Goal: Task Accomplishment & Management: Complete application form

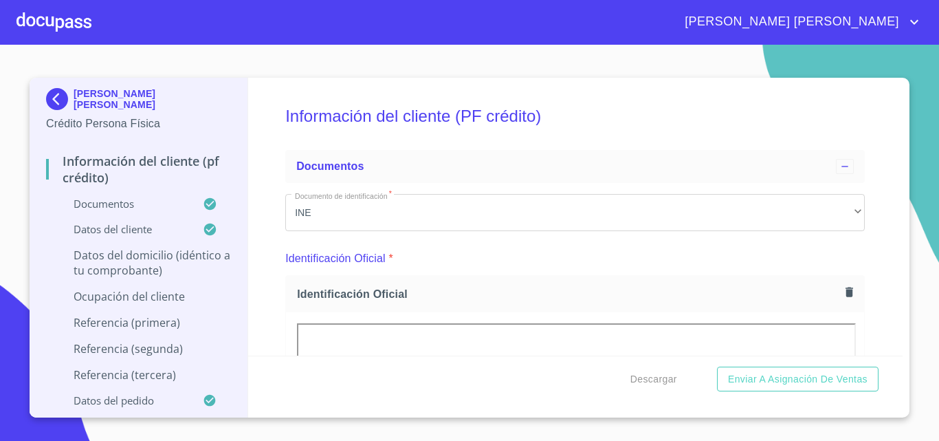
drag, startPoint x: 0, startPoint y: 0, endPoint x: 767, endPoint y: 144, distance: 780.2
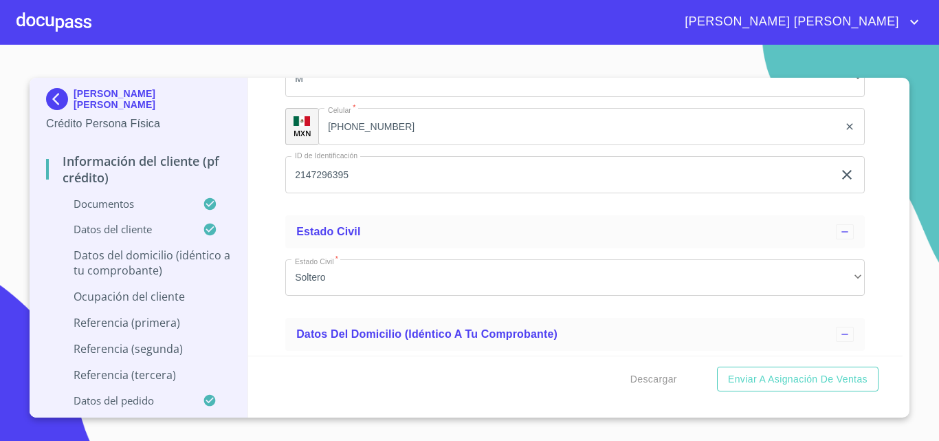
scroll to position [4520, 0]
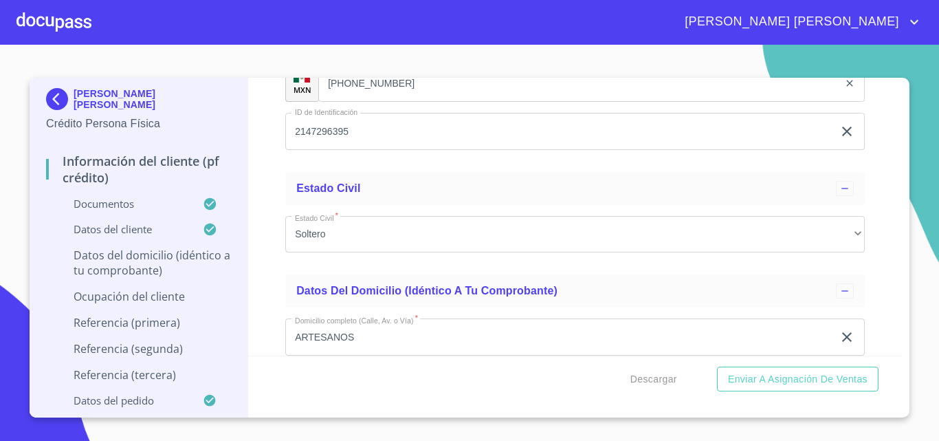
click at [411, 100] on input "[PHONE_NUMBER]" at bounding box center [578, 83] width 521 height 37
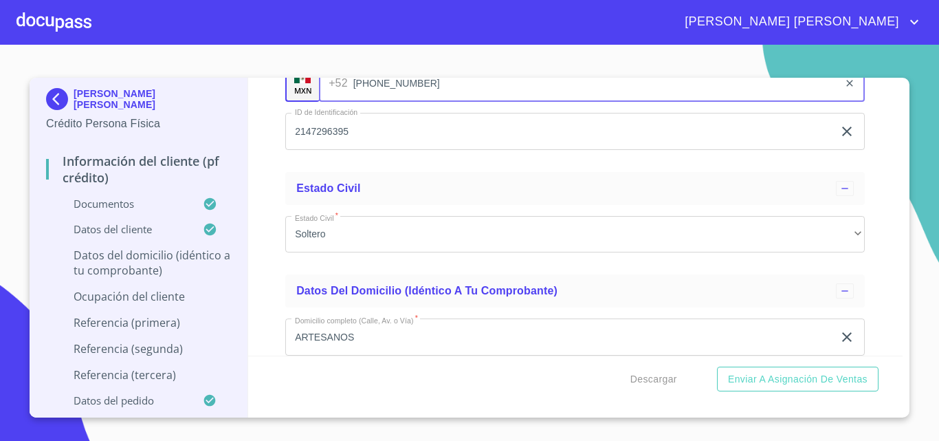
click at [411, 100] on input "[PHONE_NUMBER]" at bounding box center [596, 83] width 486 height 37
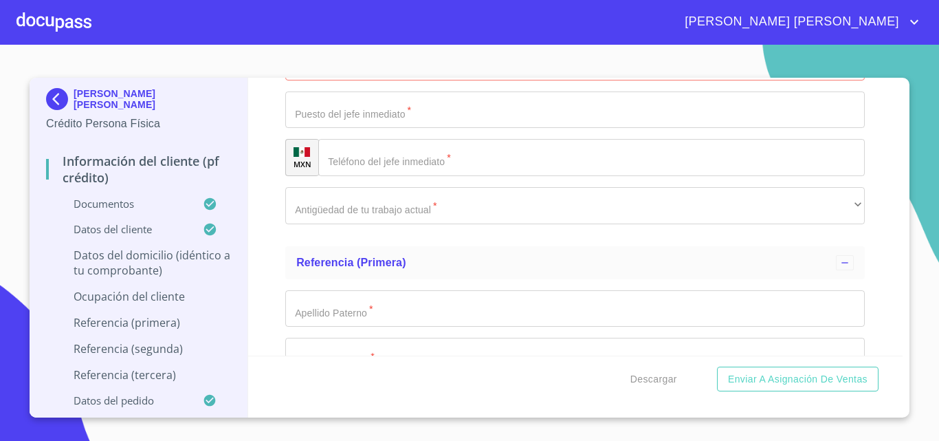
scroll to position [6033, 0]
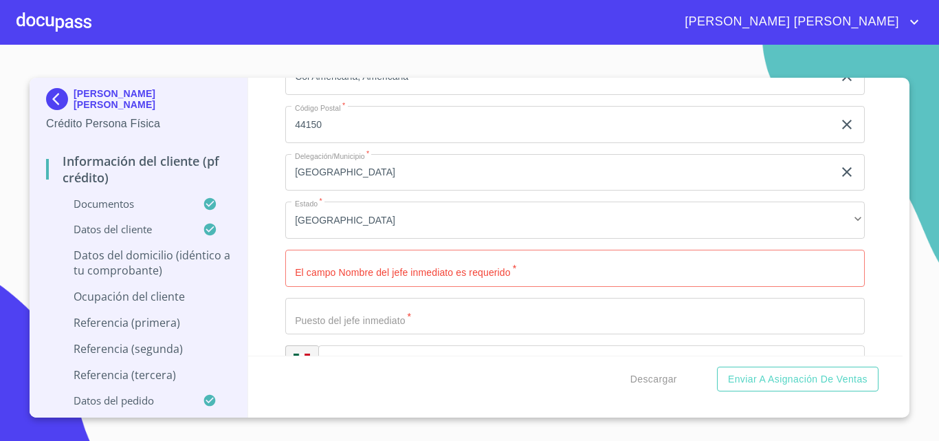
click at [400, 269] on input "Documento de identificación   *" at bounding box center [575, 268] width 580 height 37
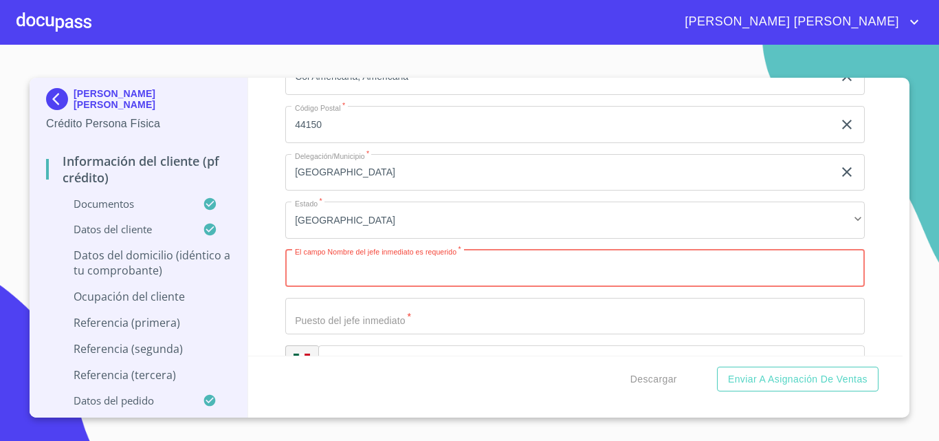
paste input "[PERSON_NAME] gerente de regional"
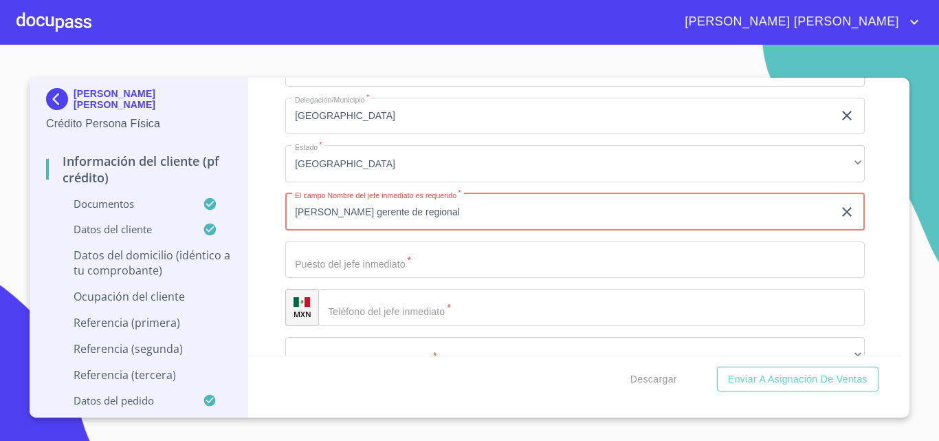
scroll to position [6171, 0]
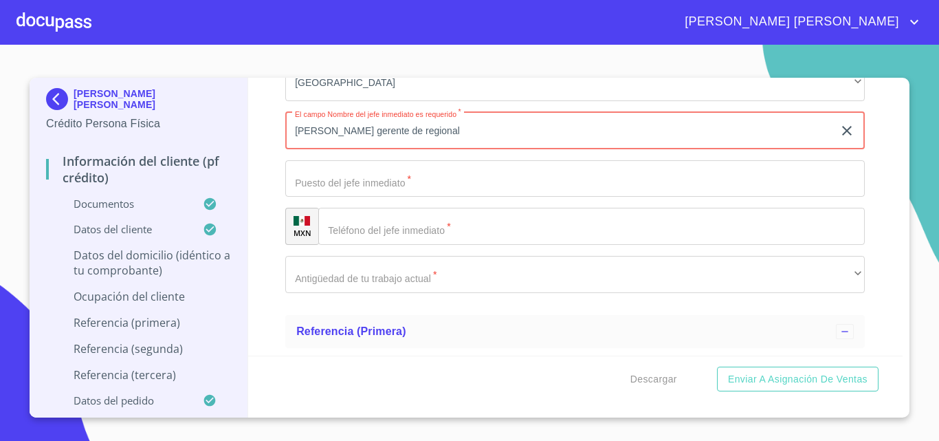
type input "[PERSON_NAME] gerente de regional"
click at [395, 197] on input "Documento de identificación   *" at bounding box center [575, 178] width 580 height 37
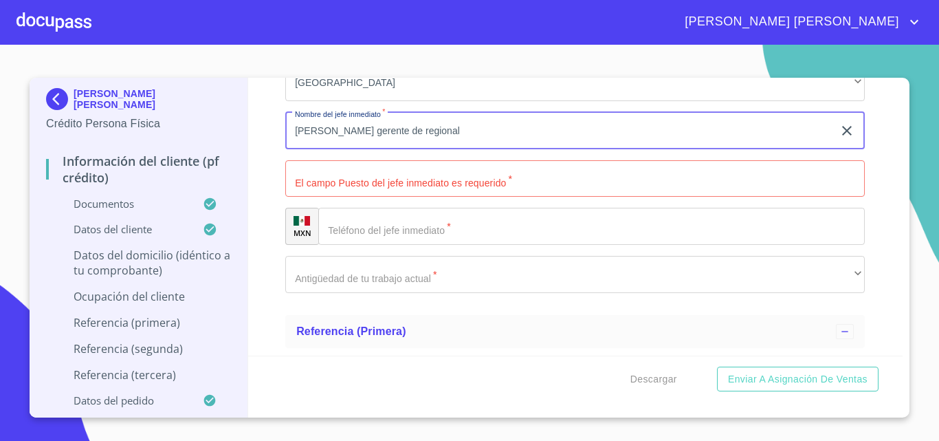
drag, startPoint x: 444, startPoint y: 150, endPoint x: 356, endPoint y: 140, distance: 87.9
click at [356, 140] on input "[PERSON_NAME] gerente de regional" at bounding box center [559, 130] width 548 height 37
click at [376, 197] on input "Documento de identificación   *" at bounding box center [575, 178] width 580 height 37
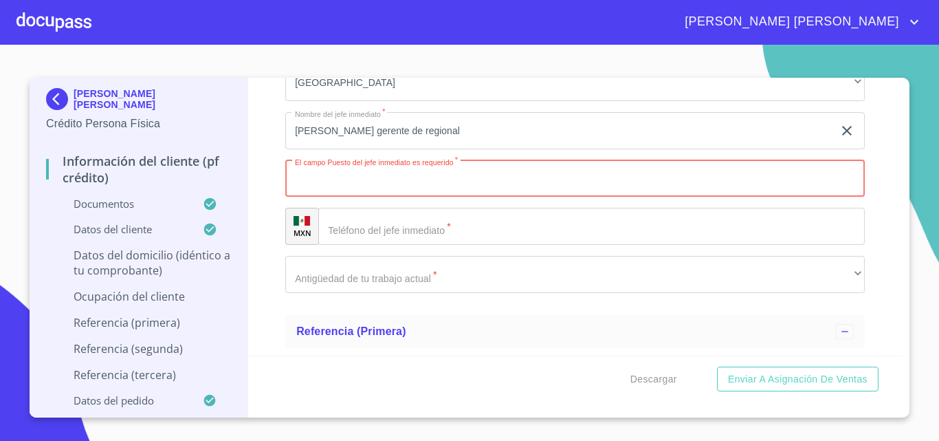
paste input "gerente de regional"
type input "gerente de regional"
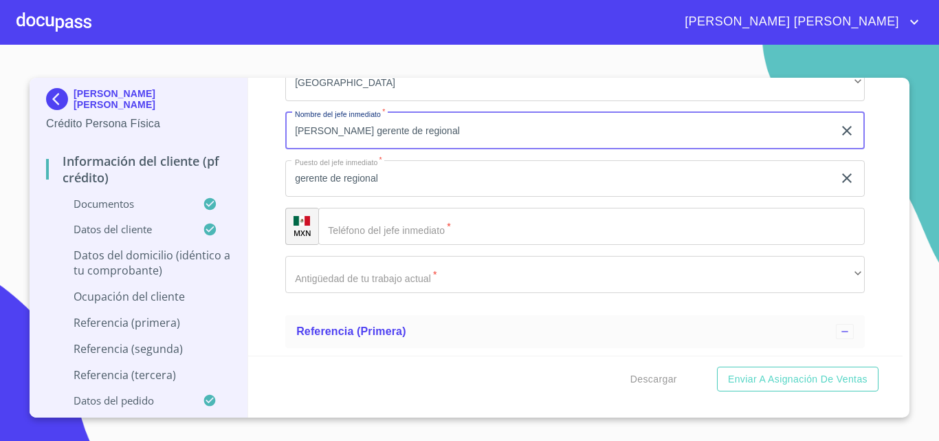
drag, startPoint x: 382, startPoint y: 162, endPoint x: 415, endPoint y: 159, distance: 33.2
click at [391, 149] on input "[PERSON_NAME] gerente de regional" at bounding box center [559, 130] width 548 height 37
type input "[PERSON_NAME]"
click at [458, 237] on input "Documento de identificación   *" at bounding box center [591, 226] width 547 height 37
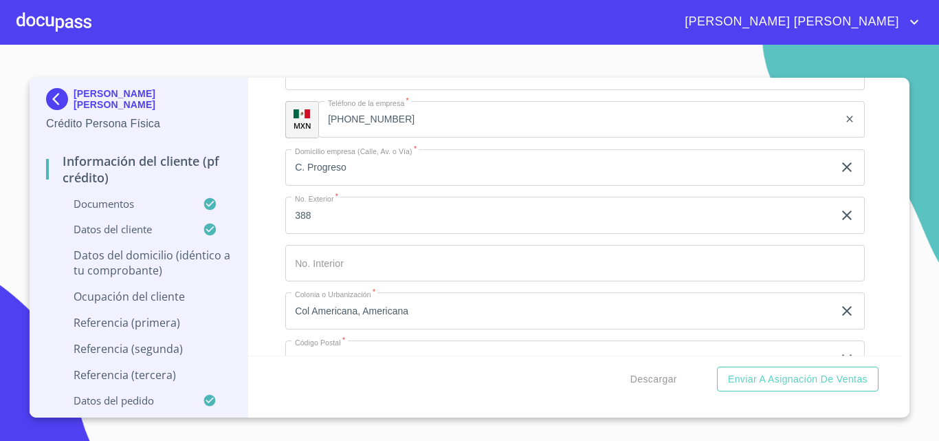
scroll to position [5690, 0]
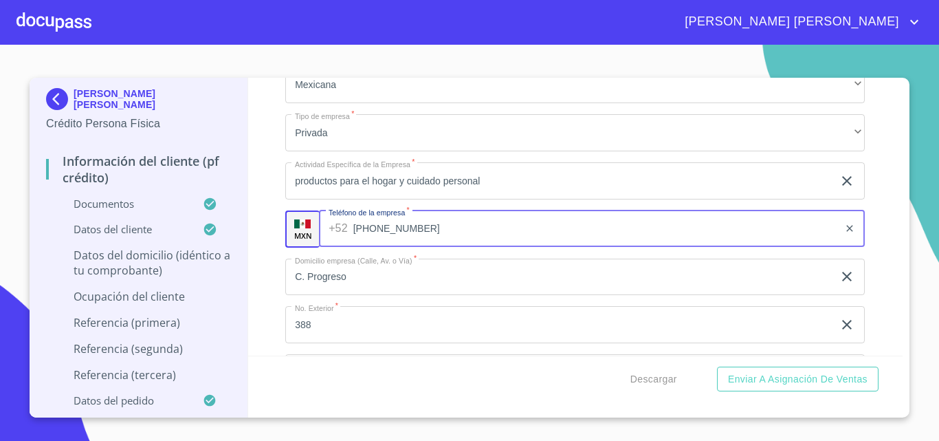
click at [420, 246] on input "[PHONE_NUMBER]" at bounding box center [596, 228] width 486 height 37
drag, startPoint x: 420, startPoint y: 246, endPoint x: 358, endPoint y: 246, distance: 61.9
click at [358, 246] on input "[PHONE_NUMBER]" at bounding box center [596, 228] width 486 height 37
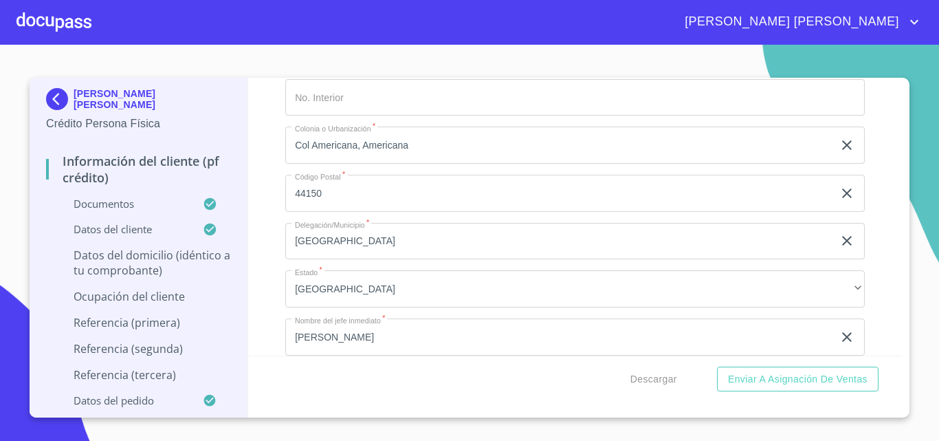
scroll to position [6240, 0]
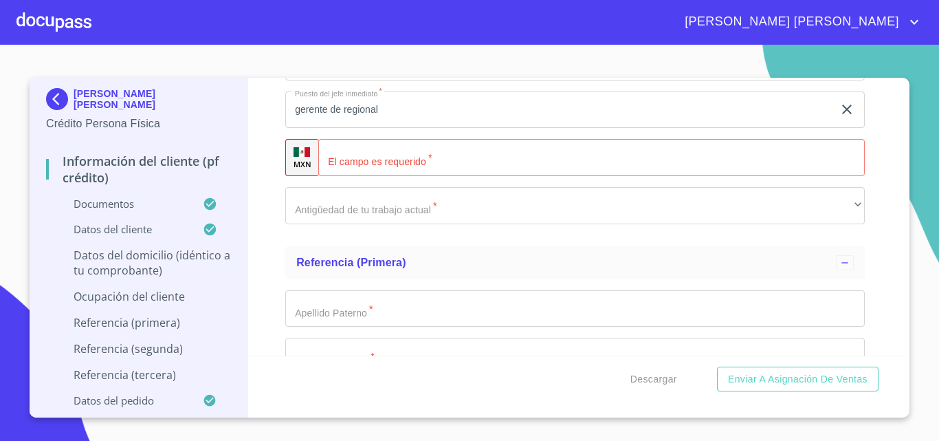
click at [456, 171] on input "Documento de identificación   *" at bounding box center [591, 157] width 547 height 37
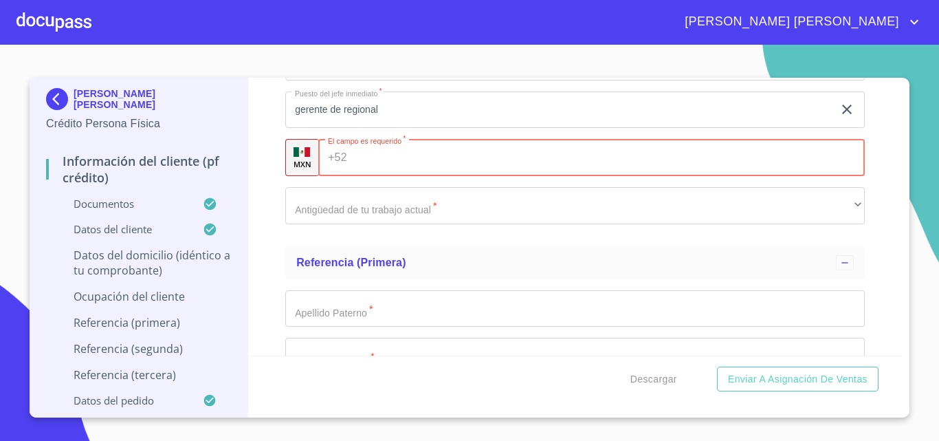
paste input "[PHONE_NUMBER]"
type input "[PHONE_NUMBER]"
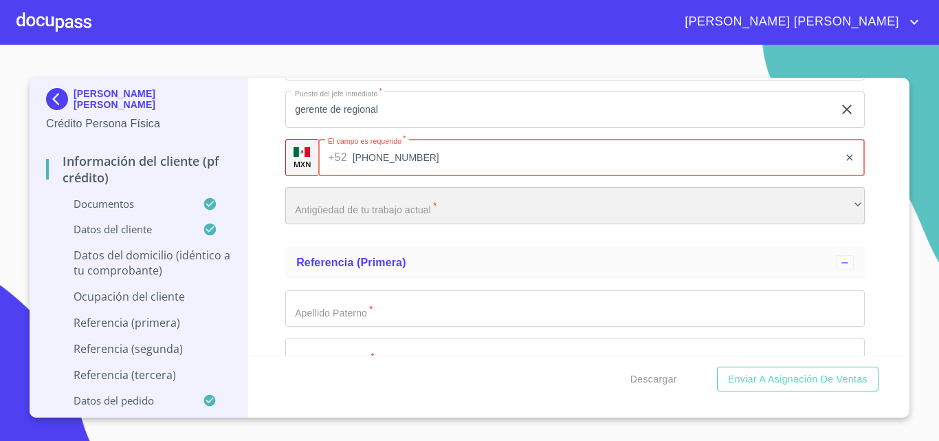
click at [409, 224] on div "​" at bounding box center [575, 205] width 580 height 37
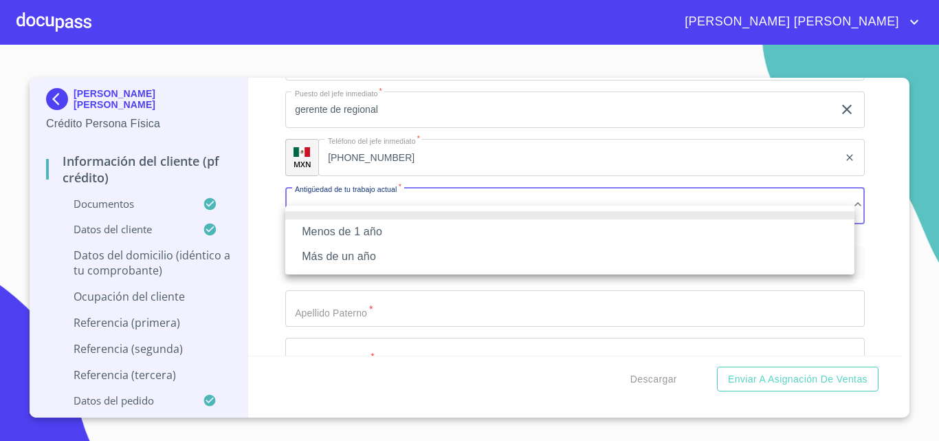
click at [331, 261] on li "Más de un año" at bounding box center [569, 256] width 569 height 25
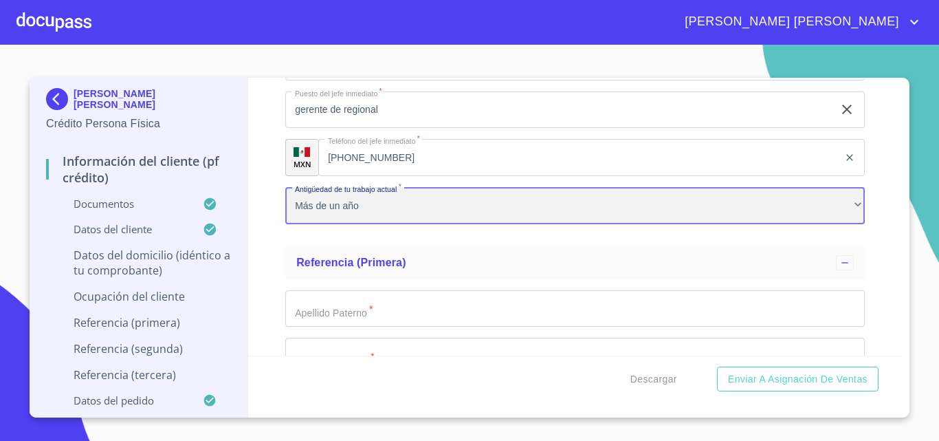
scroll to position [6377, 0]
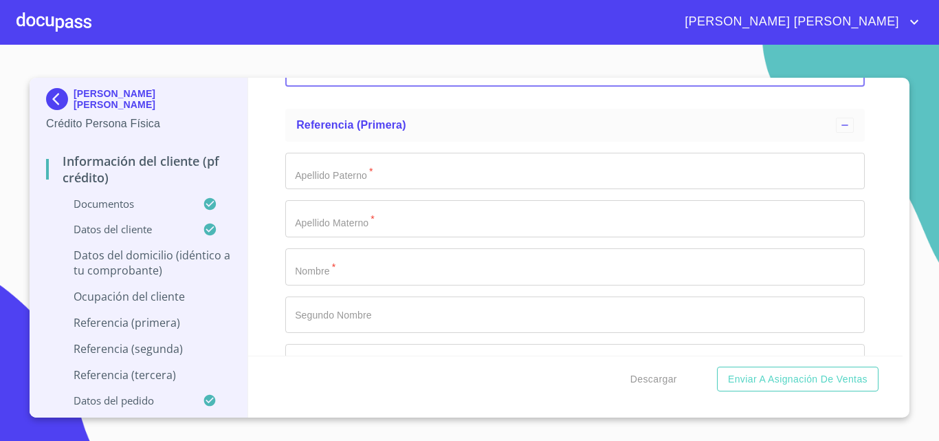
click at [360, 190] on input "Documento de identificación   *" at bounding box center [575, 171] width 580 height 37
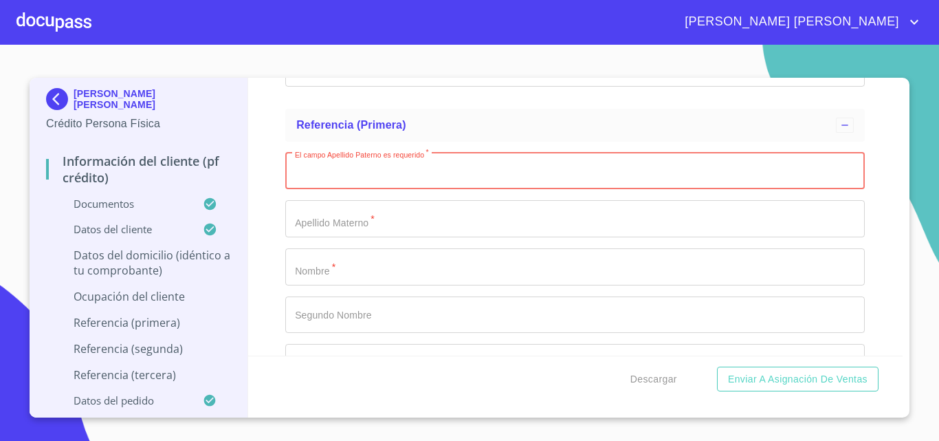
paste input "[PERSON_NAME]"
click at [380, 190] on input "[PERSON_NAME]" at bounding box center [559, 171] width 548 height 37
type input "[PERSON_NAME]"
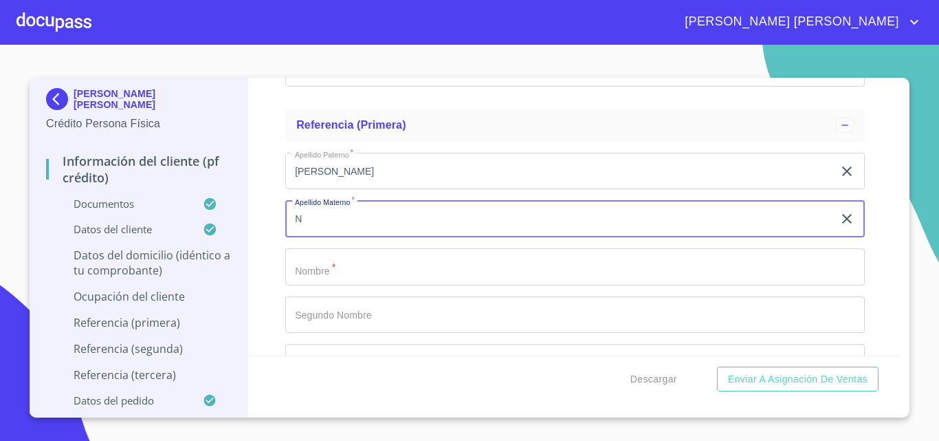
type input "N"
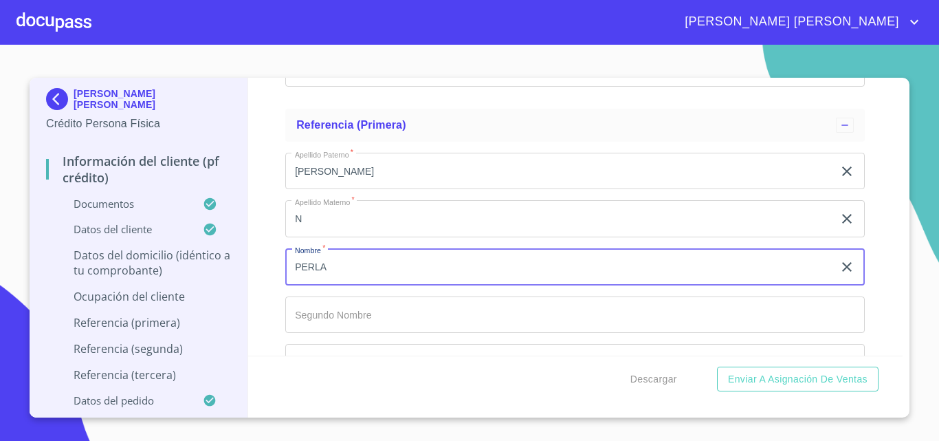
type input "PERLA"
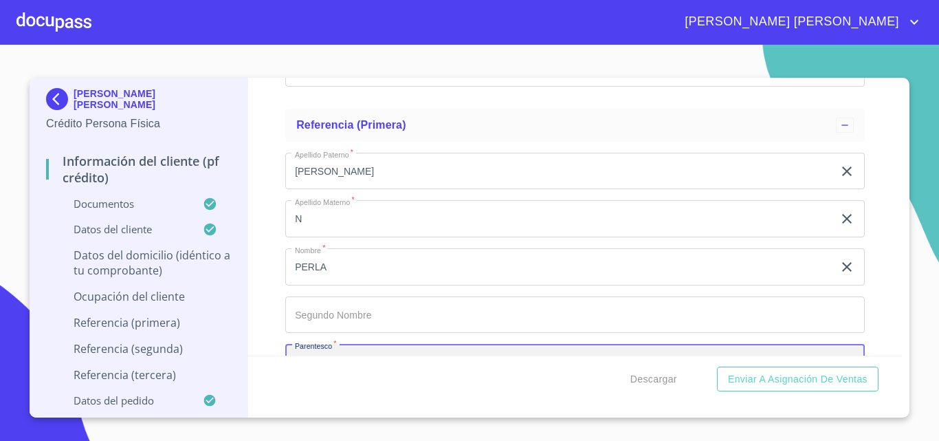
scroll to position [6540, 0]
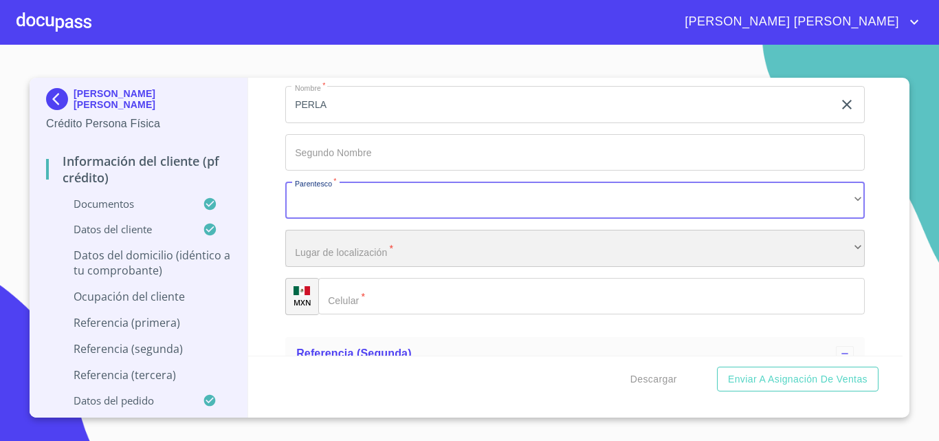
click at [367, 267] on div "​" at bounding box center [575, 248] width 580 height 37
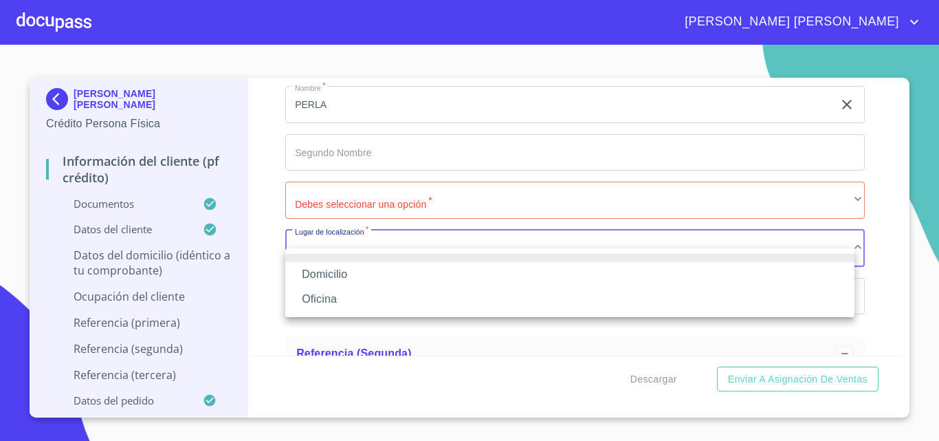
click at [314, 268] on li "Domicilio" at bounding box center [569, 274] width 569 height 25
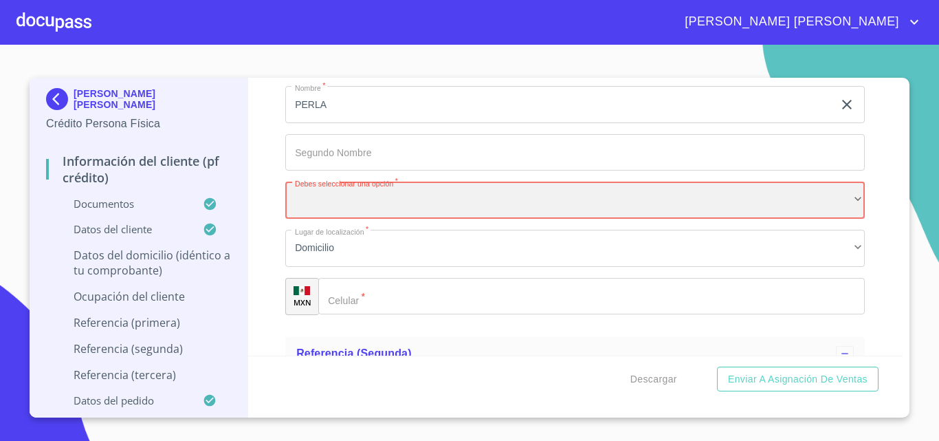
click at [356, 219] on div "​" at bounding box center [575, 200] width 580 height 37
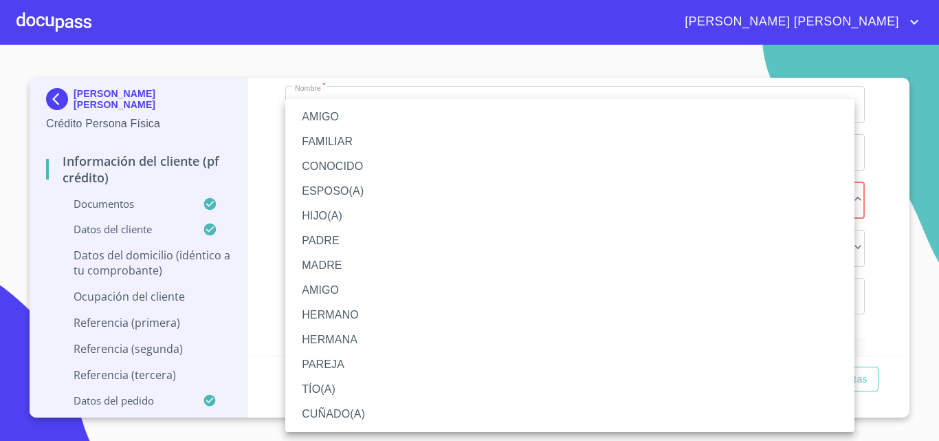
click at [323, 116] on li "AMIGO" at bounding box center [569, 117] width 569 height 25
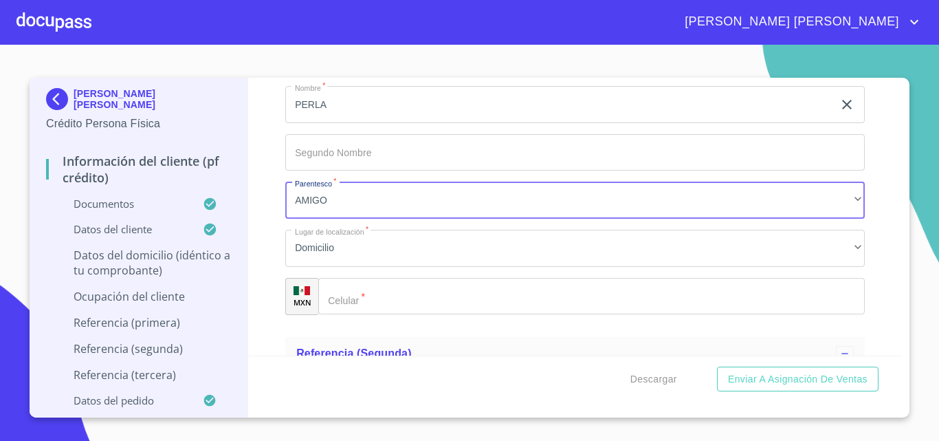
click at [421, 315] on input "Documento de identificación   *" at bounding box center [591, 296] width 547 height 37
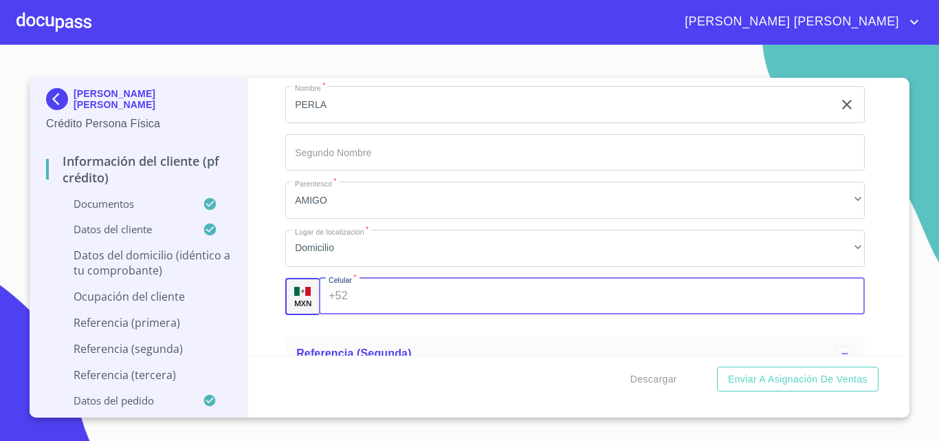
paste input "[PHONE_NUMBER]"
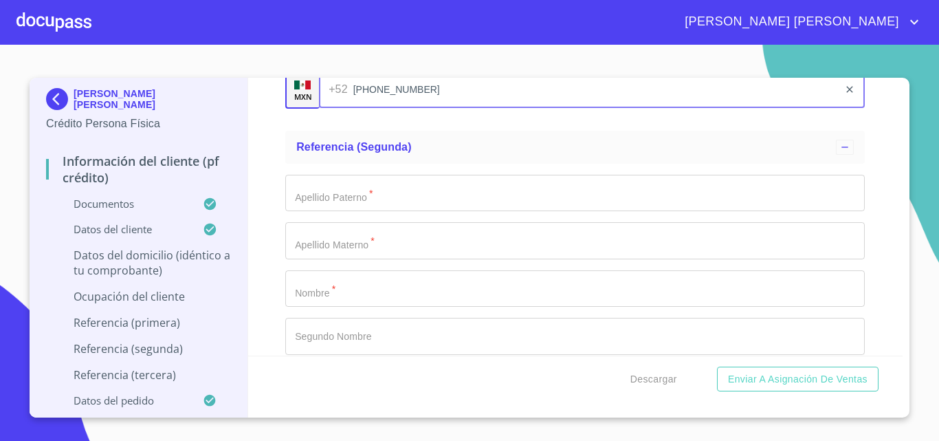
type input "[PHONE_NUMBER]"
click at [340, 212] on input "Documento de identificación   *" at bounding box center [575, 193] width 580 height 37
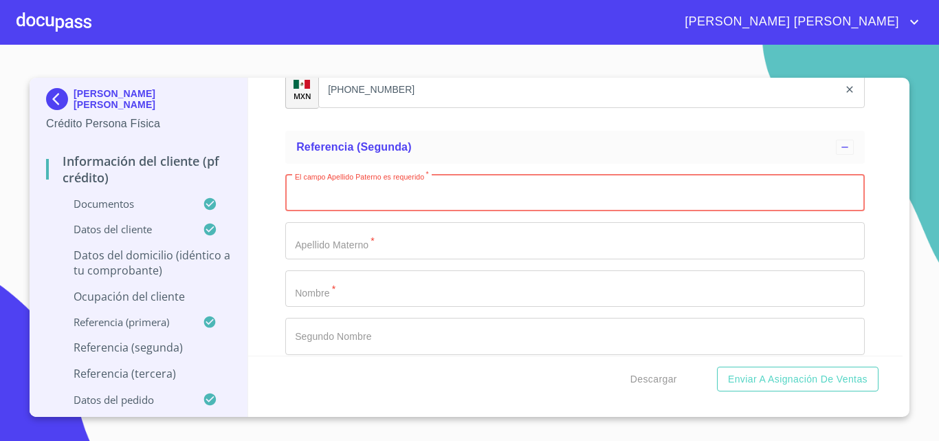
paste input "[PERSON_NAME]"
click at [398, 212] on input "[PERSON_NAME]" at bounding box center [559, 193] width 548 height 37
click at [395, 212] on input "[PERSON_NAME]" at bounding box center [559, 193] width 548 height 37
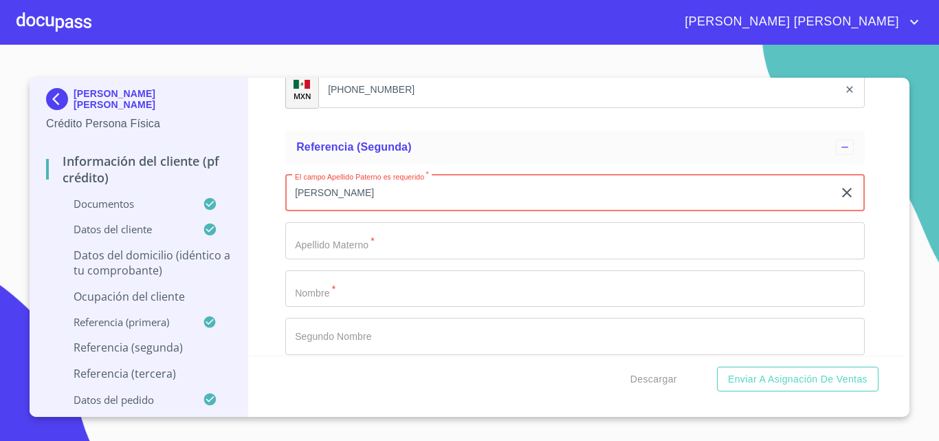
click at [395, 212] on input "[PERSON_NAME]" at bounding box center [559, 193] width 548 height 37
type input "[PERSON_NAME]"
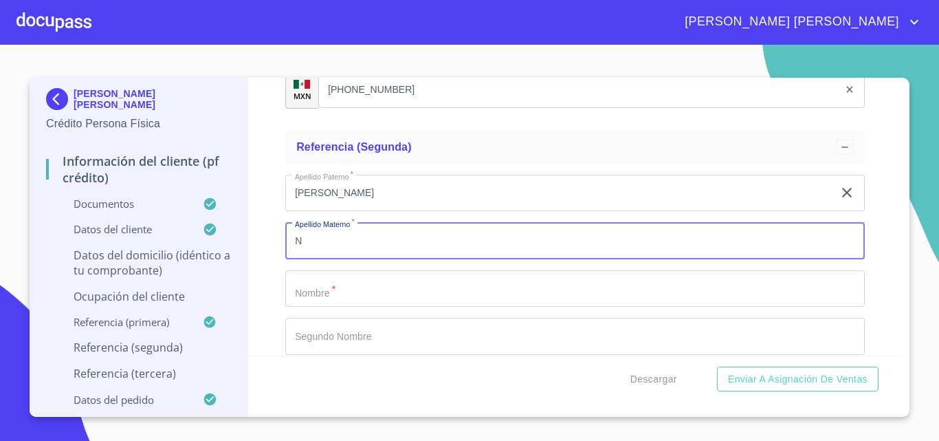
type input "N"
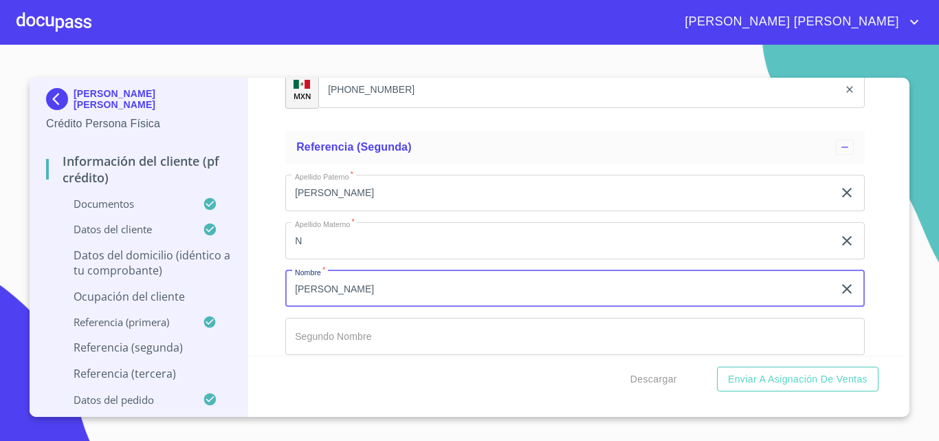
type input "[PERSON_NAME]"
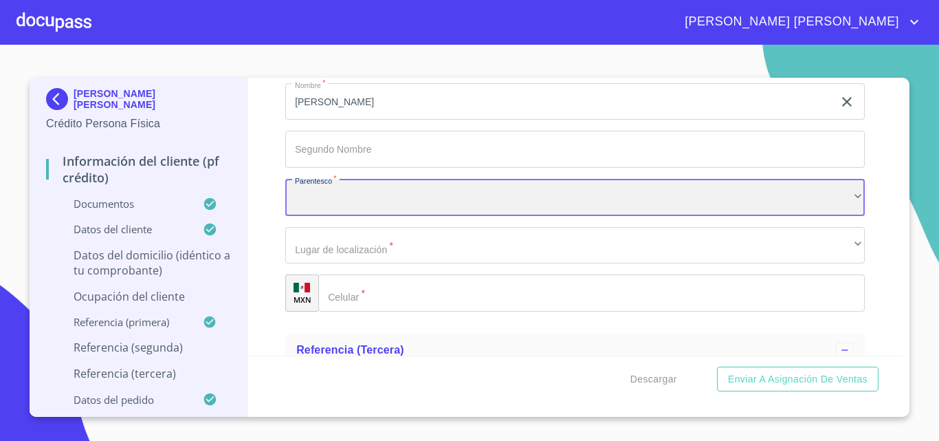
scroll to position [6930, 0]
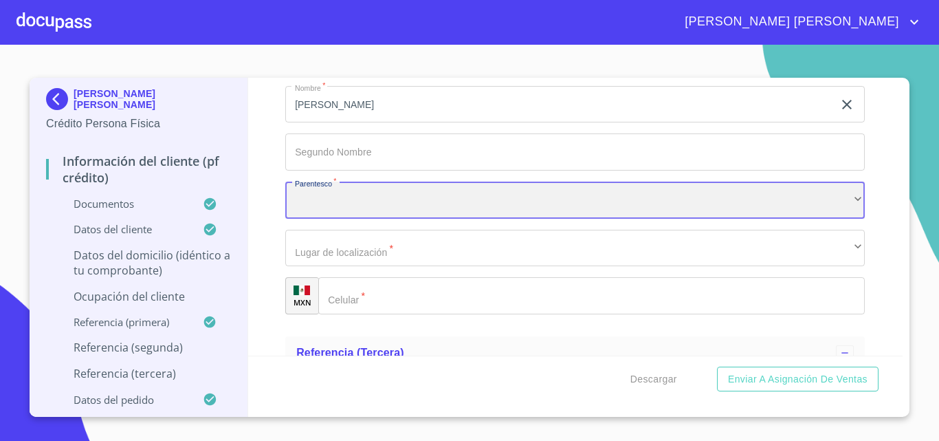
click at [344, 219] on div "​" at bounding box center [575, 200] width 580 height 37
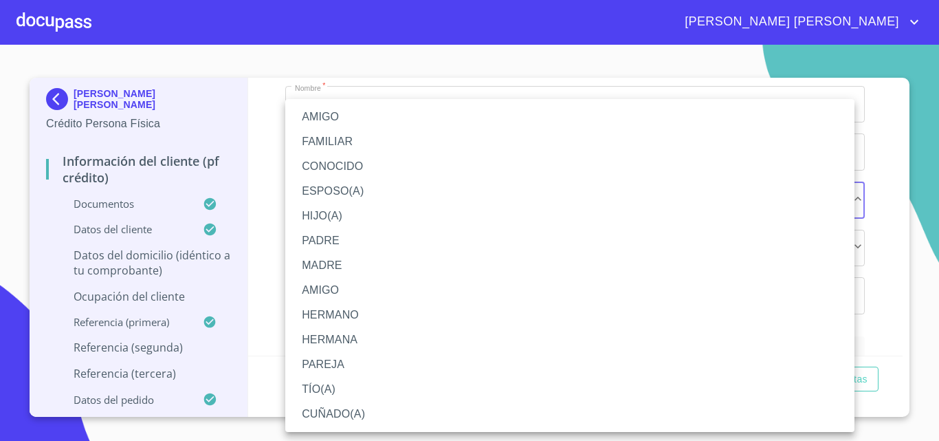
click at [330, 118] on li "AMIGO" at bounding box center [569, 117] width 569 height 25
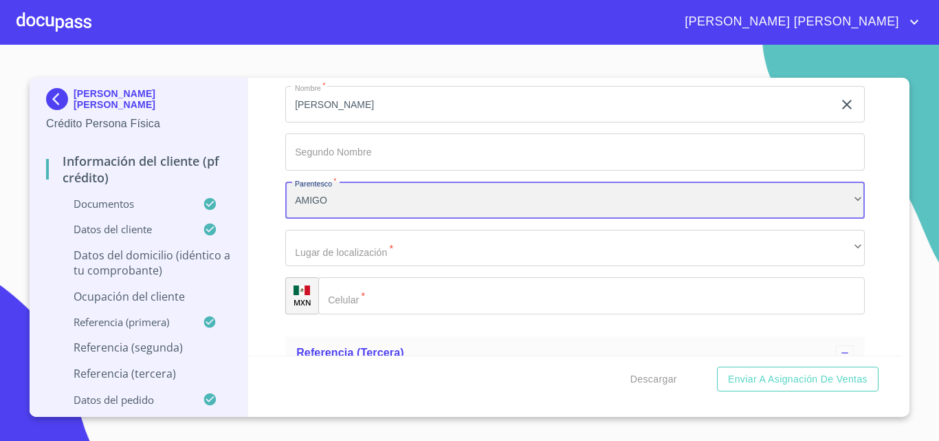
click at [336, 219] on div "AMIGO" at bounding box center [575, 200] width 580 height 37
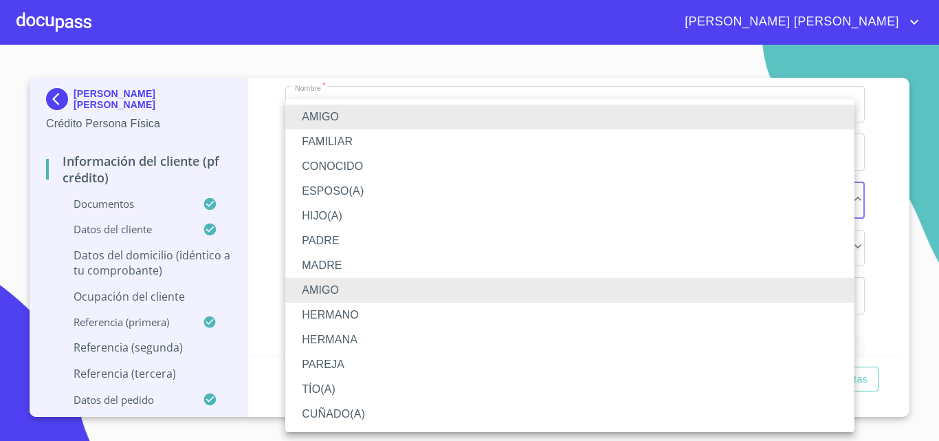
click at [325, 335] on li "HERMANA" at bounding box center [569, 339] width 569 height 25
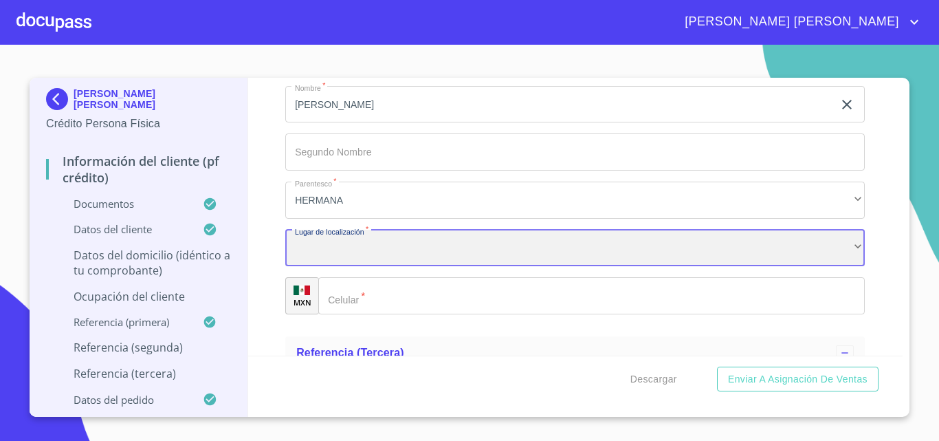
click at [446, 264] on div "​" at bounding box center [575, 248] width 580 height 37
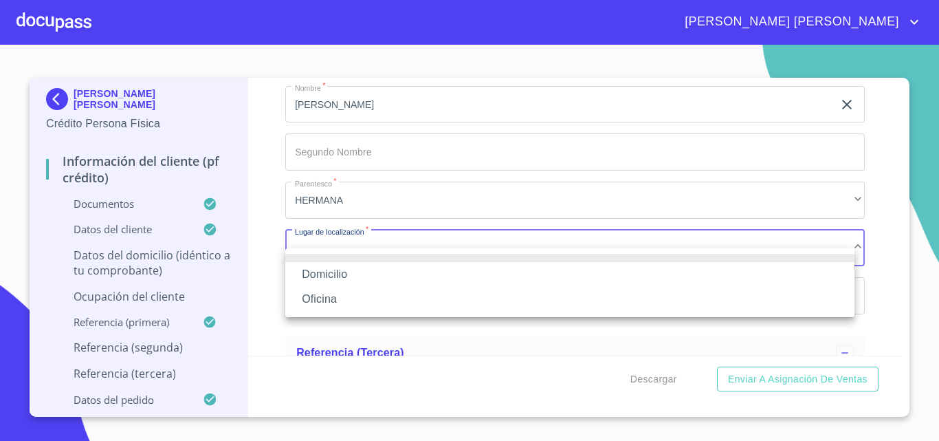
drag, startPoint x: 346, startPoint y: 265, endPoint x: 422, endPoint y: 272, distance: 76.0
click at [344, 266] on li "Domicilio" at bounding box center [569, 274] width 569 height 25
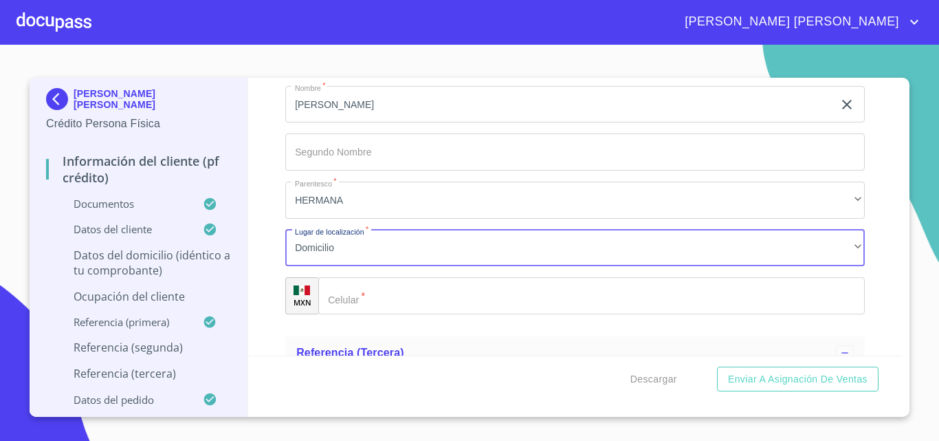
drag, startPoint x: 377, startPoint y: 307, endPoint x: 419, endPoint y: 308, distance: 42.0
click at [375, 308] on input "Documento de identificación   *" at bounding box center [591, 295] width 547 height 37
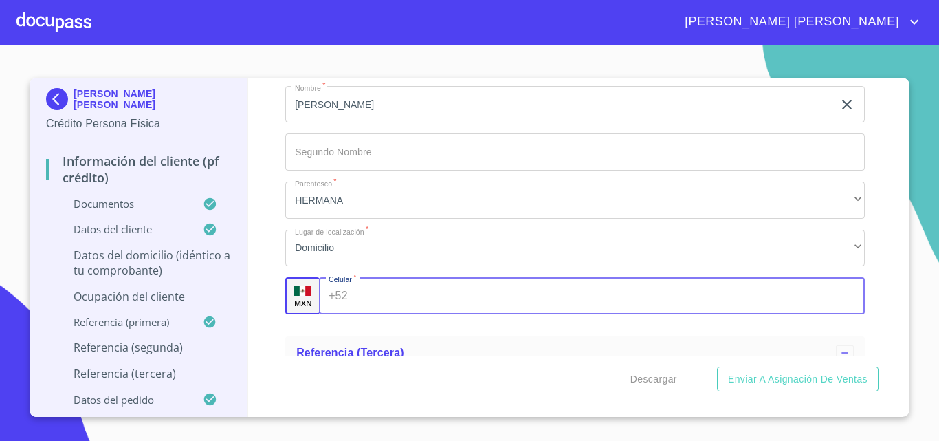
paste input "[PHONE_NUMBER]"
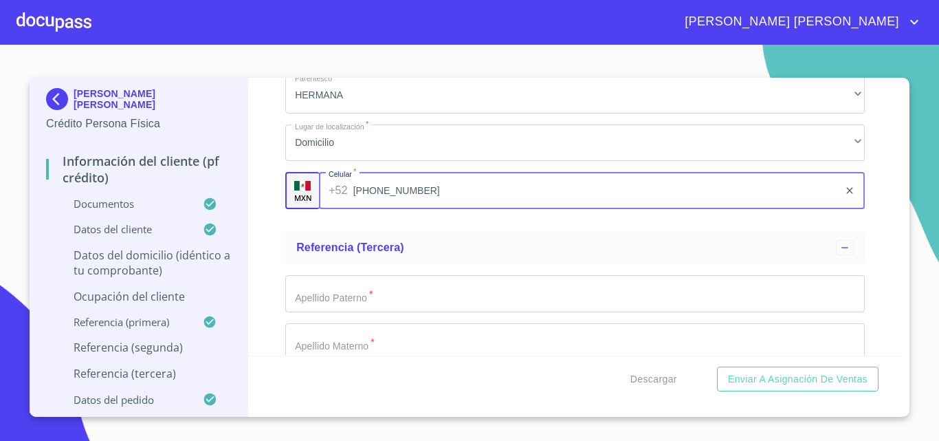
scroll to position [7137, 0]
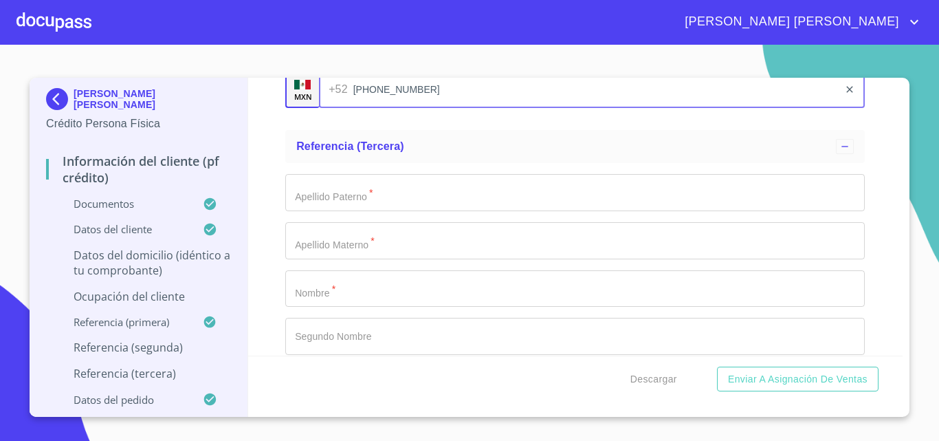
type input "[PHONE_NUMBER]"
click at [366, 208] on input "Documento de identificación   *" at bounding box center [575, 192] width 580 height 37
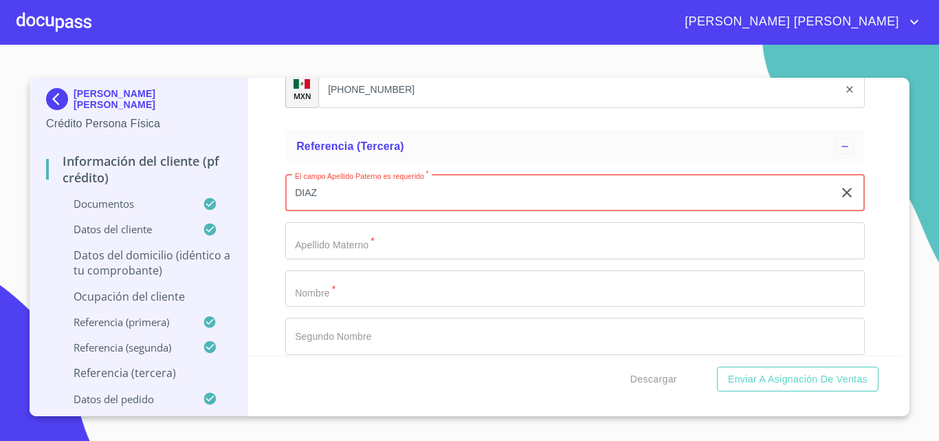
type input "DIAZ"
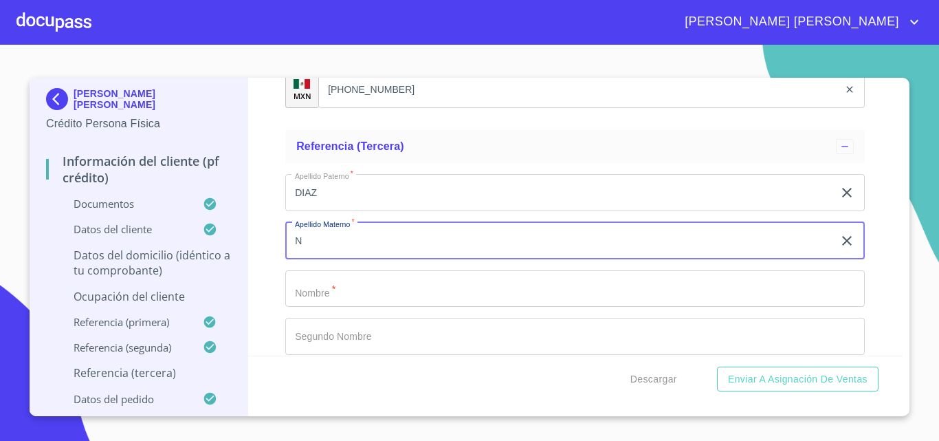
type input "N"
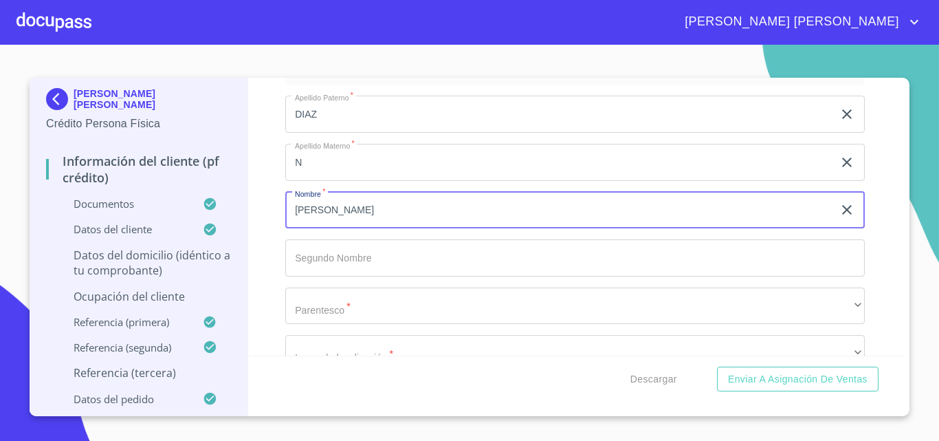
scroll to position [7343, 0]
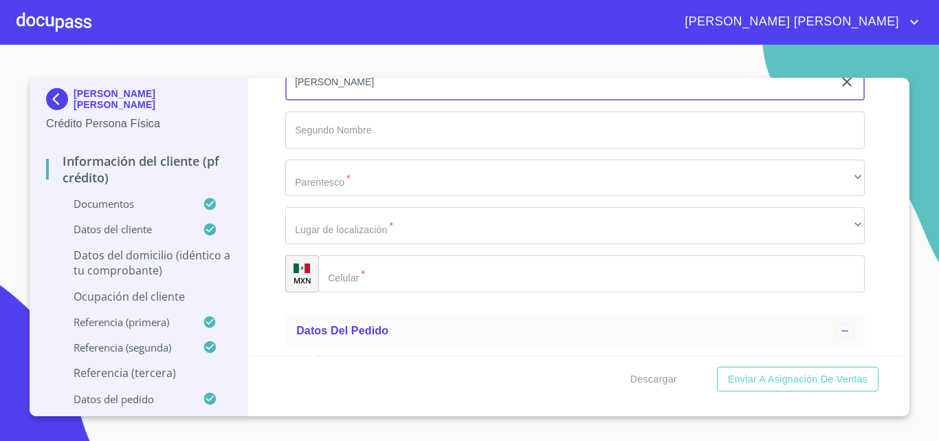
type input "[PERSON_NAME]"
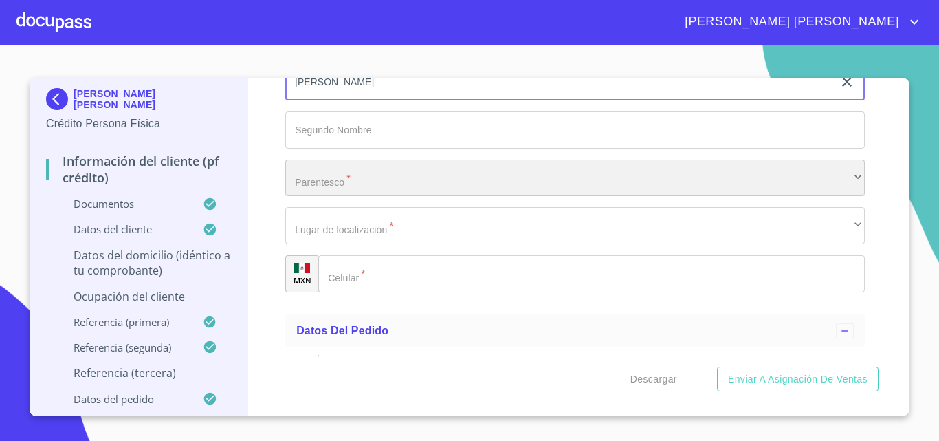
click at [401, 197] on div "​" at bounding box center [575, 178] width 580 height 37
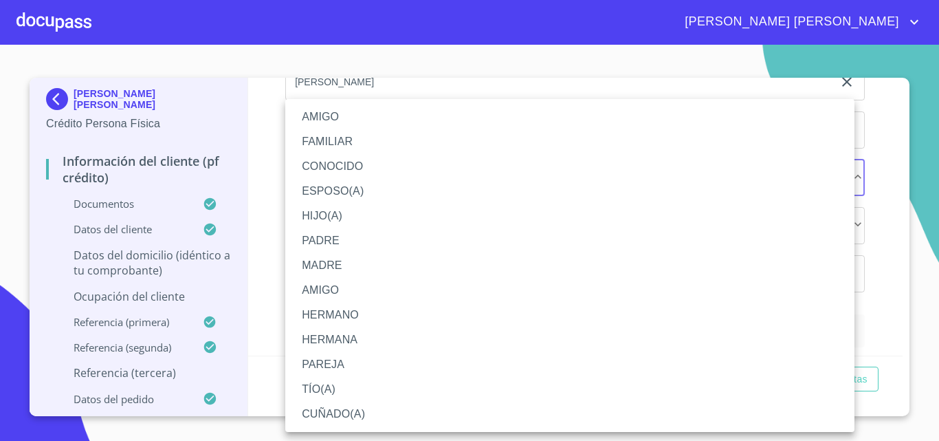
click at [352, 120] on li "AMIGO" at bounding box center [569, 117] width 569 height 25
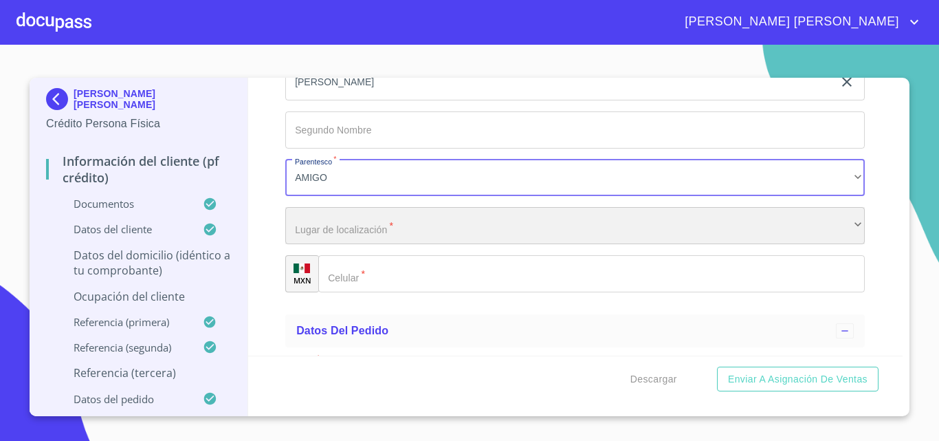
click at [342, 244] on div "​" at bounding box center [575, 225] width 580 height 37
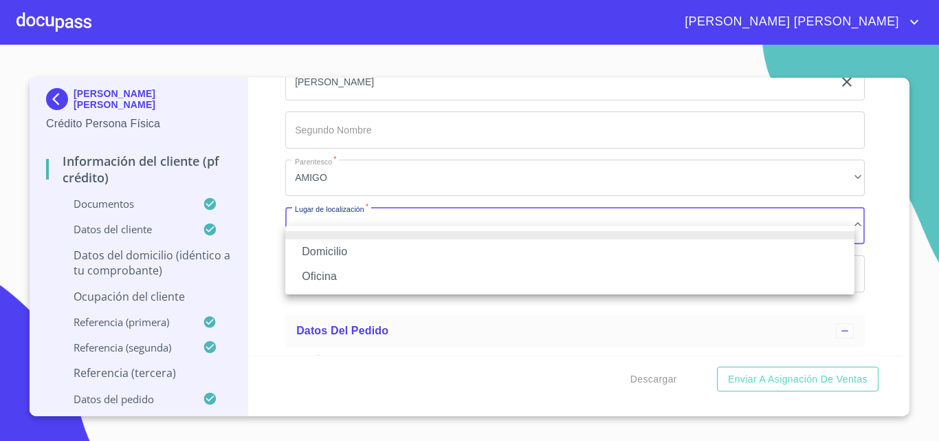
click at [341, 253] on li "Domicilio" at bounding box center [569, 251] width 569 height 25
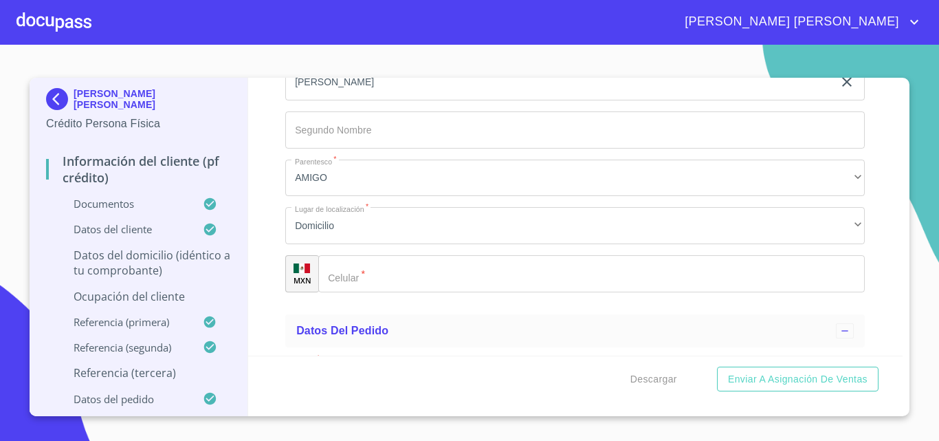
click at [415, 286] on input "Documento de identificación   *" at bounding box center [591, 273] width 547 height 37
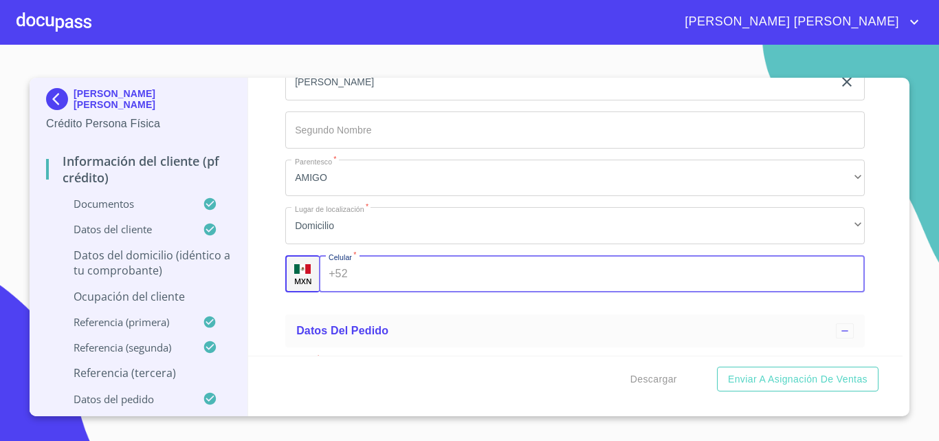
paste input "[PHONE_NUMBER]"
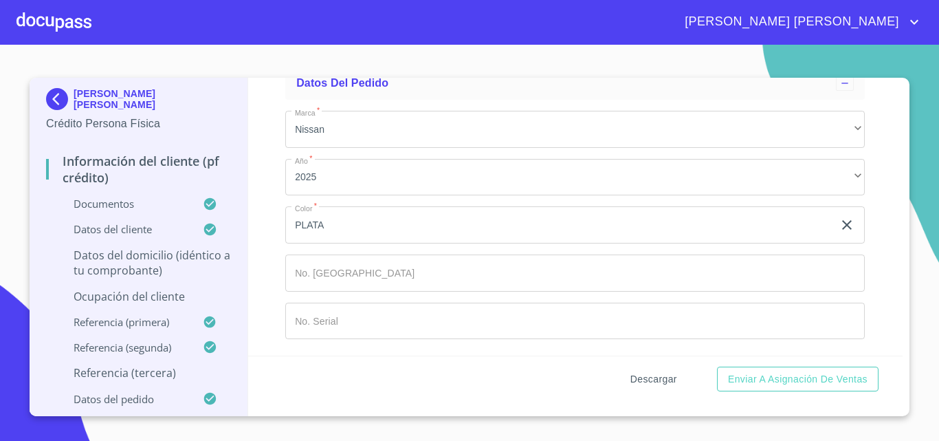
type input "[PHONE_NUMBER]"
click at [646, 371] on span "Descargar" at bounding box center [654, 379] width 47 height 17
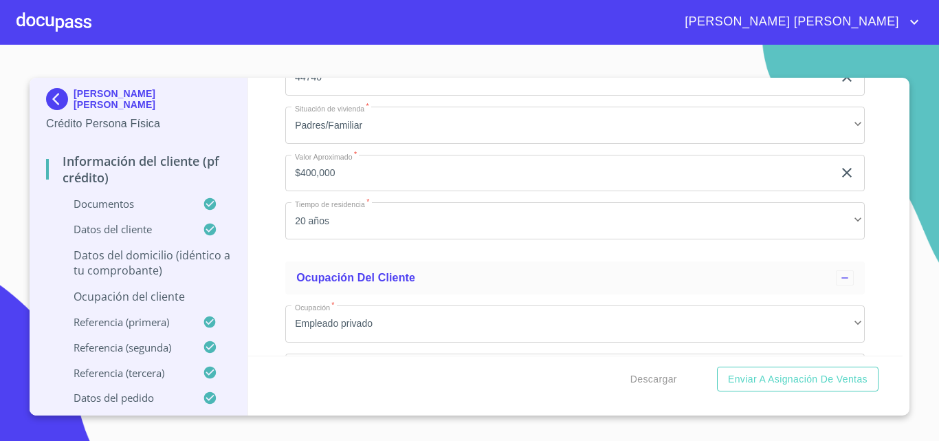
scroll to position [5269, 0]
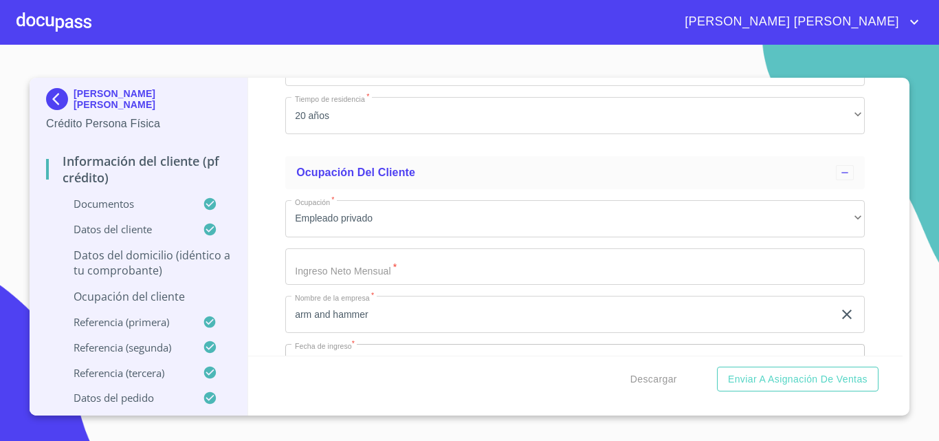
click at [458, 285] on input "Documento de identificación   *" at bounding box center [575, 266] width 580 height 37
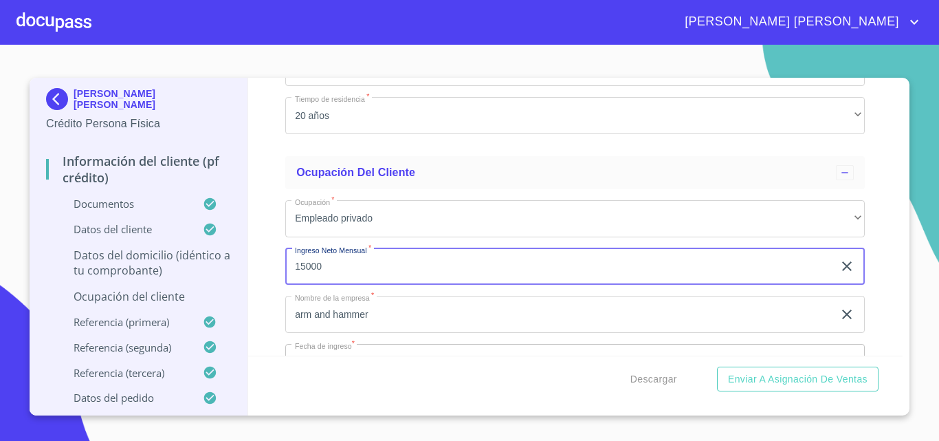
type input "15000"
click at [250, 177] on div "Información del cliente (PF crédito) Documentos Documento de identificación   *…" at bounding box center [575, 217] width 655 height 278
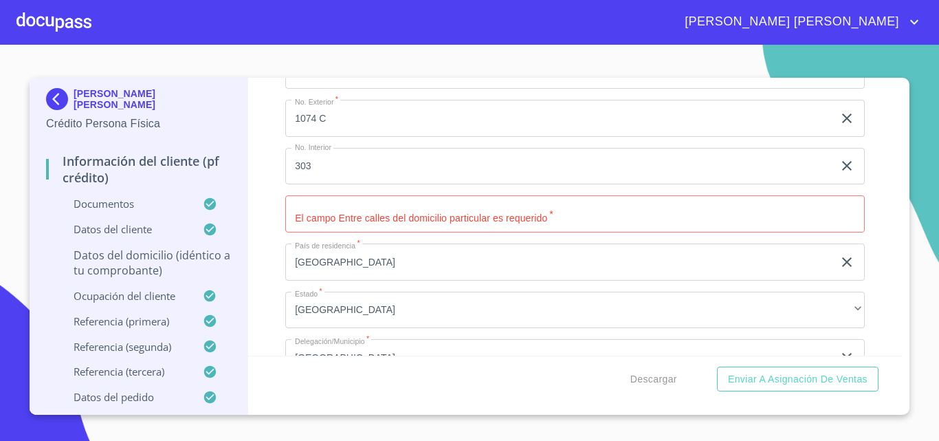
scroll to position [4650, 0]
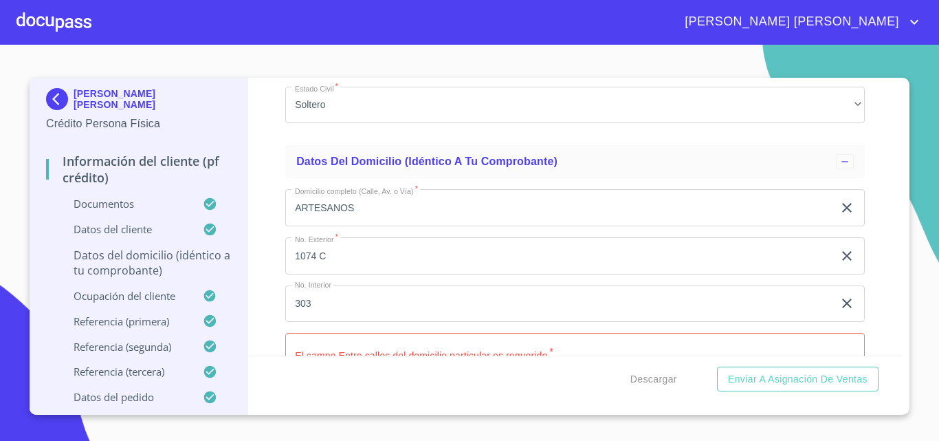
click at [368, 218] on input "ARTESANOS" at bounding box center [559, 207] width 548 height 37
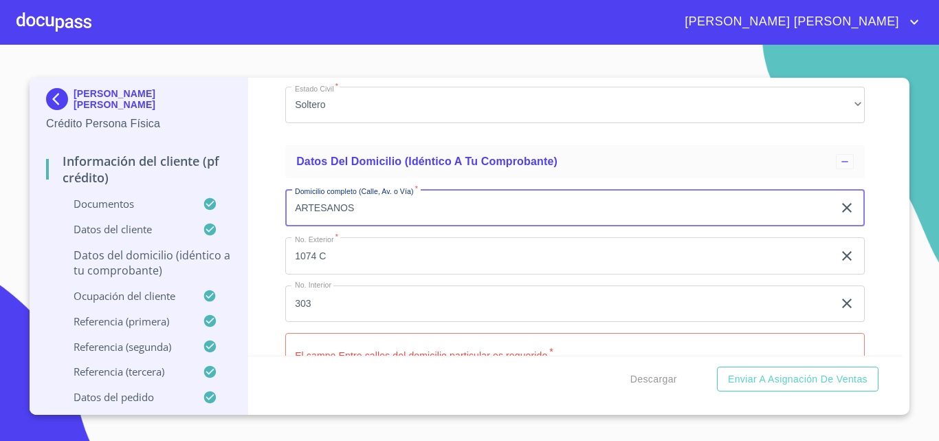
click at [368, 218] on input "ARTESANOS" at bounding box center [559, 207] width 548 height 37
click at [367, 219] on input "ARTESANOS" at bounding box center [559, 207] width 548 height 37
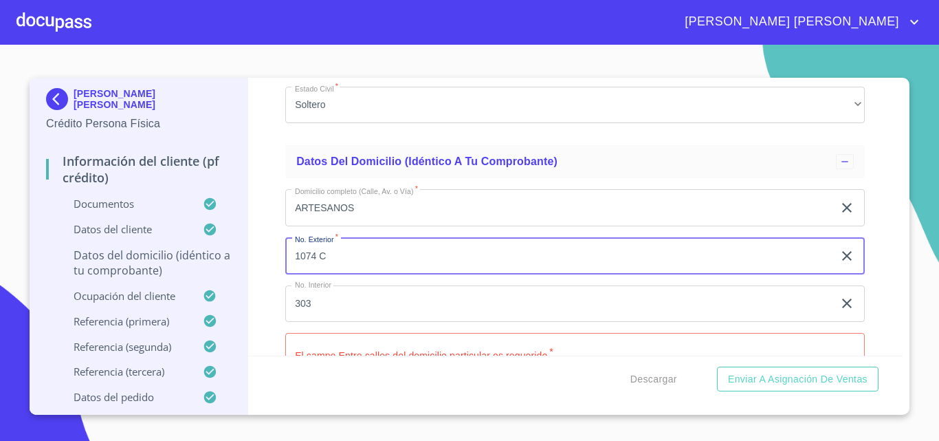
drag, startPoint x: 358, startPoint y: 270, endPoint x: 344, endPoint y: 268, distance: 14.6
click at [344, 268] on input "1074 C" at bounding box center [559, 255] width 548 height 37
drag, startPoint x: 344, startPoint y: 268, endPoint x: 271, endPoint y: 264, distance: 73.0
click at [271, 264] on div "Información del cliente (PF crédito) Documentos Documento de identificación   *…" at bounding box center [575, 217] width 655 height 278
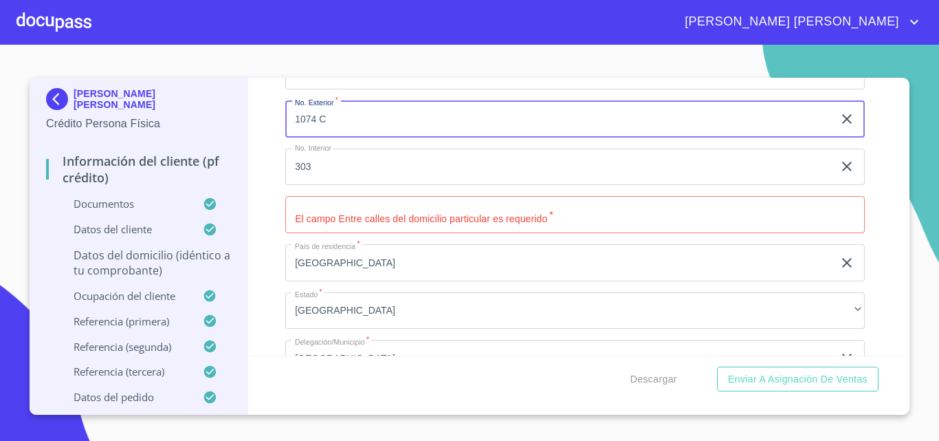
scroll to position [4787, 0]
click at [373, 232] on input "Documento de identificación   *" at bounding box center [575, 213] width 580 height 37
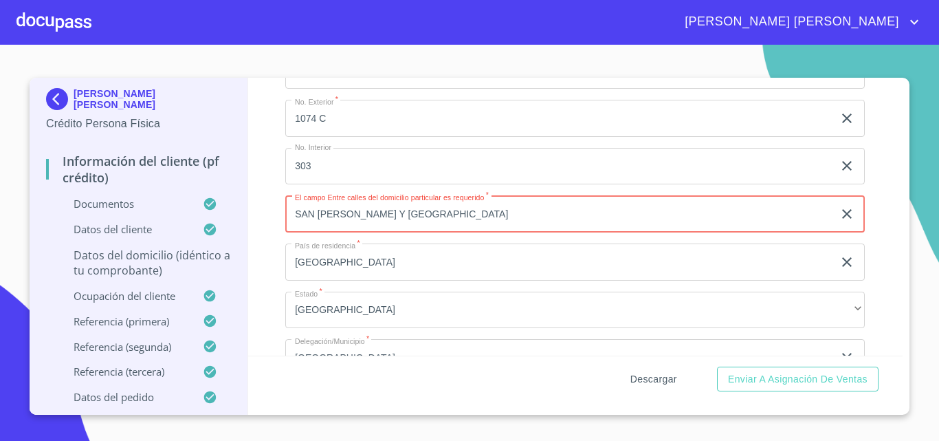
type input "SAN [PERSON_NAME] Y [GEOGRAPHIC_DATA]"
click at [664, 382] on span "Descargar" at bounding box center [654, 379] width 47 height 17
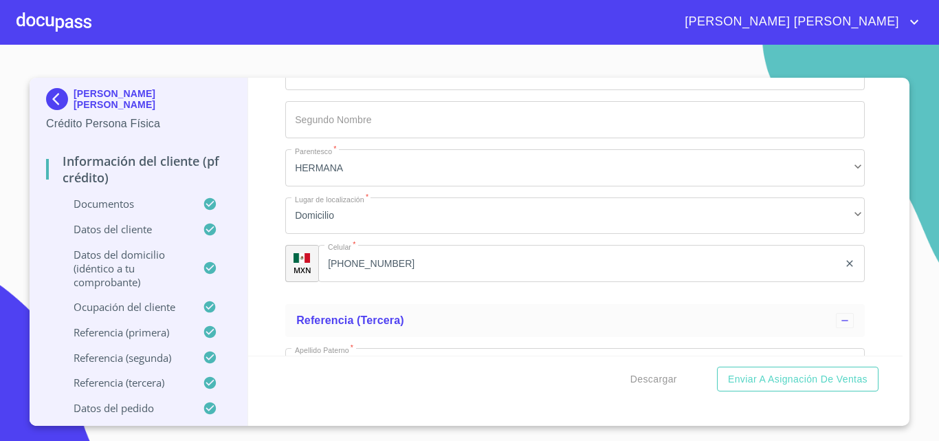
scroll to position [7126, 0]
